Goal: Task Accomplishment & Management: Manage account settings

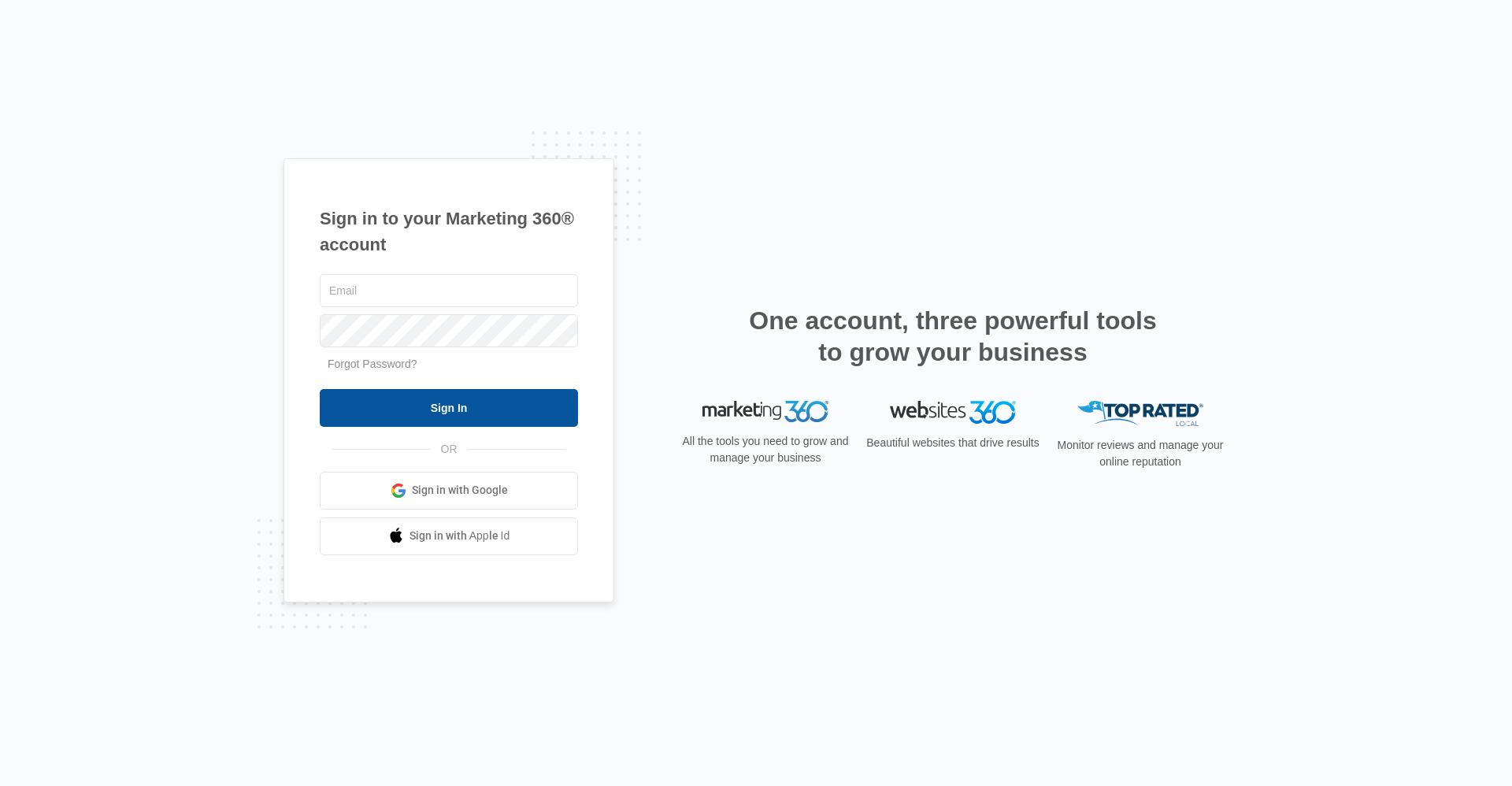
type input "[EMAIL_ADDRESS][DOMAIN_NAME]"
click at [401, 414] on input "Sign In" at bounding box center [448, 407] width 258 height 38
